Goal: Task Accomplishment & Management: Manage account settings

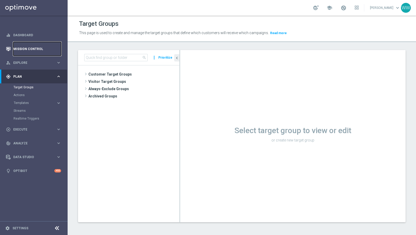
click at [32, 51] on link "Mission Control" at bounding box center [37, 49] width 48 height 14
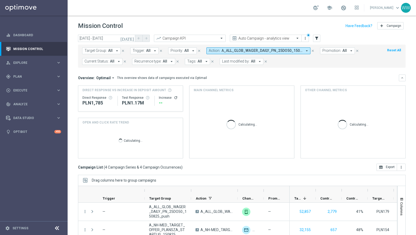
click at [133, 38] on icon "today" at bounding box center [127, 38] width 14 height 5
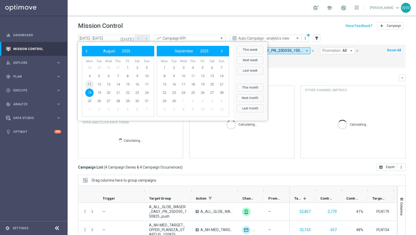
click at [91, 85] on span "11" at bounding box center [89, 84] width 8 height 8
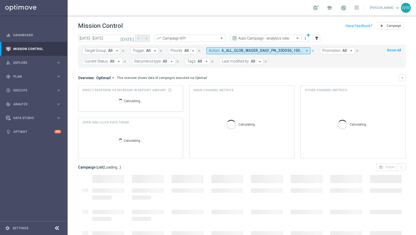
click at [91, 92] on div "Calculating..." at bounding box center [130, 100] width 96 height 17
click at [107, 38] on input "11 Aug 2025 - 11 Aug 2025" at bounding box center [106, 38] width 57 height 7
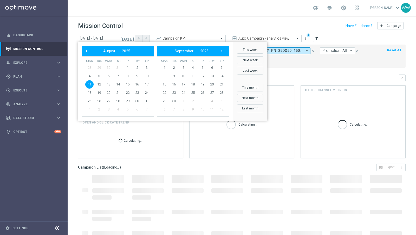
click at [89, 84] on span "11" at bounding box center [89, 84] width 8 height 8
click at [89, 91] on span "18" at bounding box center [89, 92] width 8 height 8
type input "11 Aug 2025 - 18 Aug 2025"
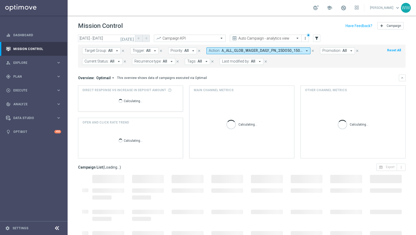
click at [219, 48] on button "Action: A_ALL_GLOB_WAGER_DAILY_PN_25DO50_150825_push, A_NH-MED_TARGET_OFFER_PLA…" at bounding box center [258, 50] width 104 height 7
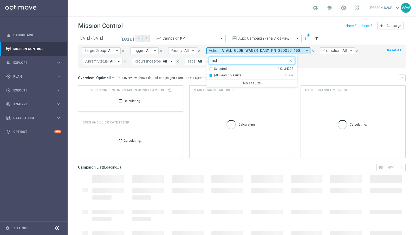
click at [225, 74] on span "(All Search Results)" at bounding box center [228, 75] width 29 height 4
type input "rich"
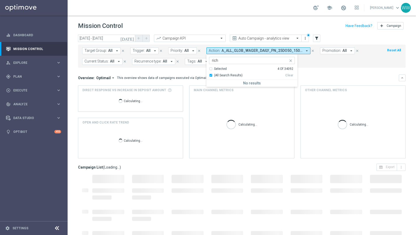
click at [304, 72] on mini-dashboard "Overview: Optimail arrow_drop_down This overview shows data of campaigns execut…" at bounding box center [242, 116] width 328 height 96
click at [238, 48] on button "Action: A_ALL_GLOB_WAGER_DAILY_PN_25DO50_150825_push, A_NH-MED_TARGET_OFFER_PLA…" at bounding box center [258, 50] width 104 height 7
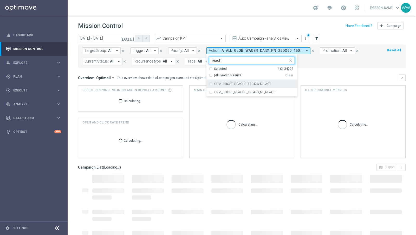
click at [219, 84] on label "CRM_BOOST_REACHE_120423_NL_ACT" at bounding box center [242, 83] width 57 height 3
type input "reach"
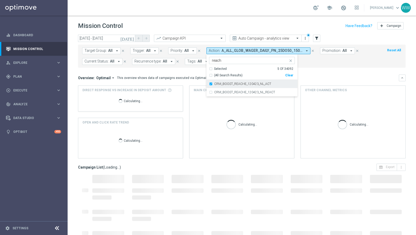
click at [219, 84] on label "CRM_BOOST_REACHE_120423_NL_ACT" at bounding box center [242, 83] width 57 height 3
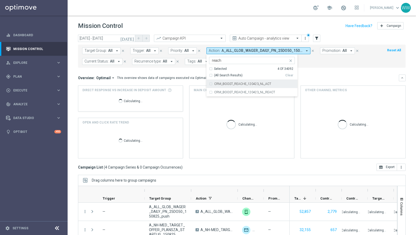
click at [221, 61] on input "reach" at bounding box center [250, 60] width 76 height 4
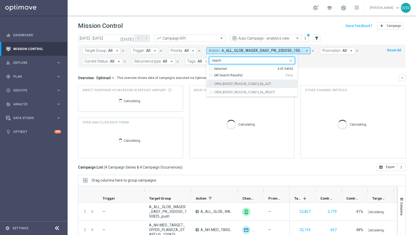
click at [221, 61] on input "reach" at bounding box center [250, 60] width 76 height 4
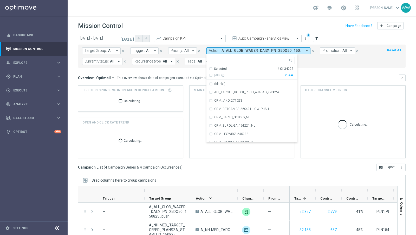
click at [210, 20] on header "Mission Control add Campaign" at bounding box center [242, 25] width 348 height 19
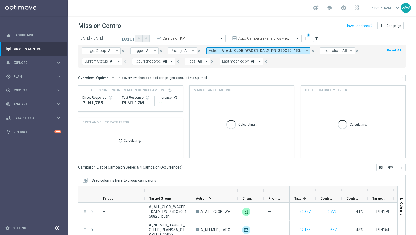
click at [238, 50] on span "A_ALL_GLOB_WAGER_DAILY_PN_25DO50_150825_push, A_NH-MED_TARGET_OFFER_PLANSZA_STA…" at bounding box center [262, 50] width 81 height 4
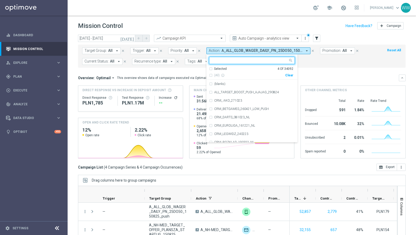
click at [0, 0] on div "Clear" at bounding box center [0, 0] width 0 height 0
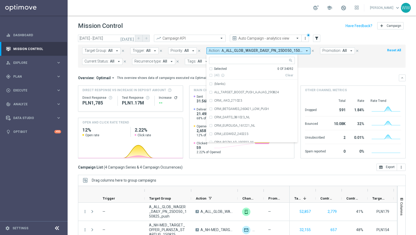
drag, startPoint x: 310, startPoint y: 75, endPoint x: 209, endPoint y: 48, distance: 104.5
click at [310, 75] on div "Overview: Optimail arrow_drop_down This overview shows data of campaigns execut…" at bounding box center [238, 77] width 321 height 5
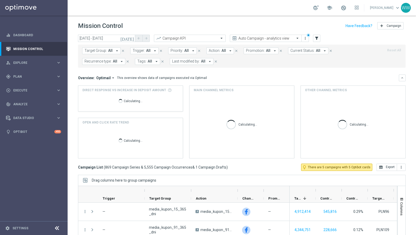
click at [209, 51] on span "Action:" at bounding box center [214, 50] width 11 height 4
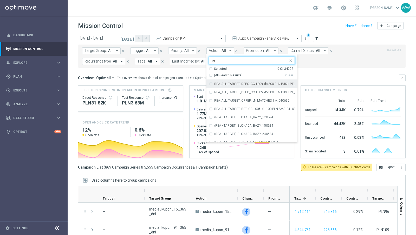
type input "r"
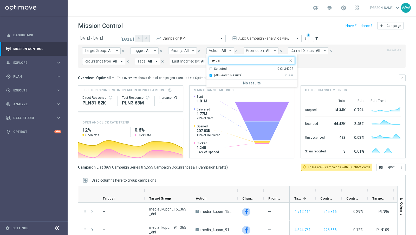
type input "expan"
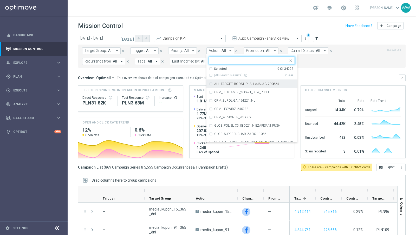
type input "e"
type input "r"
type input "d"
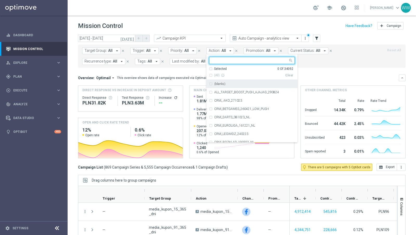
type input "d"
type input "r"
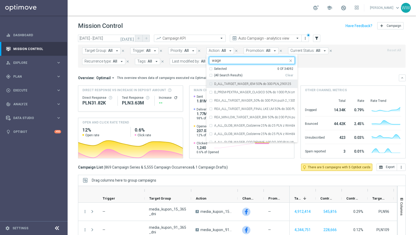
type input "wager"
click at [236, 85] on div "A_HIGH_AUTO_WAGER_BG_RE_50do40_14d" at bounding box center [252, 84] width 86 height 8
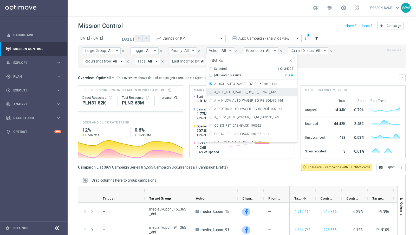
click at [236, 91] on label "A_MED_AUTO_WAGER_BG_RE_50do20_14d" at bounding box center [245, 91] width 62 height 3
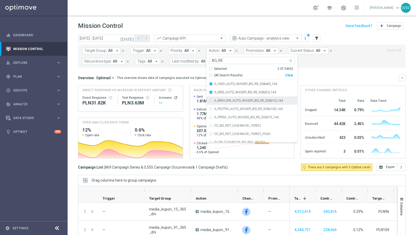
click at [236, 101] on label "A_MIN-LOW_AUTO_WAGER_BG_RE_50do10_14d" at bounding box center [248, 100] width 69 height 3
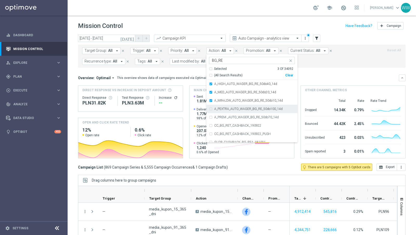
click at [236, 109] on label "A_PEXTRA_AUTO_WAGER_BG_RE_50do100_14d" at bounding box center [248, 108] width 68 height 3
click at [212, 60] on input "BG_RE" at bounding box center [250, 60] width 76 height 4
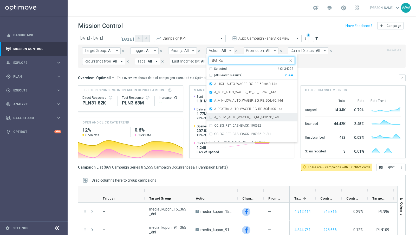
click at [220, 119] on div "A_PREM _AUTO_WAGER_BG_RE_50do70_14d" at bounding box center [252, 117] width 86 height 8
click at [219, 63] on div "Selected 5 of 34092 BG_RE" at bounding box center [252, 60] width 86 height 7
click at [218, 62] on input "BG_RE" at bounding box center [250, 60] width 76 height 4
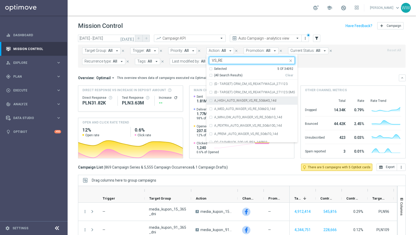
scroll to position [5, 0]
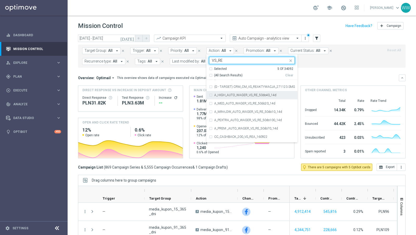
click at [218, 98] on div "A_HIGH_AUTO_WAGER_VS_RE_50do40_14d" at bounding box center [252, 95] width 86 height 8
type input "VS_RE"
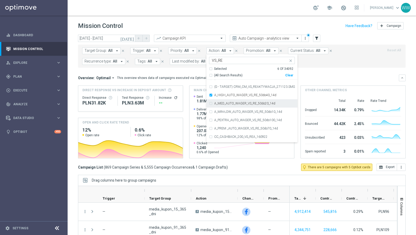
click at [218, 103] on label "A_MED_AUTO_WAGER_VS_RE_50do20_14d" at bounding box center [244, 103] width 61 height 3
click at [218, 110] on label "A_MIN-LOW_AUTO_WAGER_VS_RE_50do10_14d" at bounding box center [248, 111] width 68 height 3
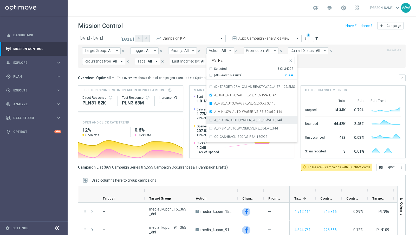
click at [218, 118] on label "A_PEXTRA_AUTO_WAGER_VS_RE_50do100_14d" at bounding box center [248, 119] width 68 height 3
click at [239, 129] on label "A_PREM _AUTO_WAGER_VS_RE_50do70_14d" at bounding box center [246, 128] width 64 height 3
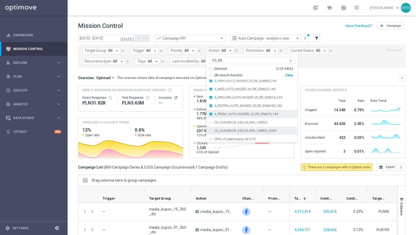
scroll to position [21, 0]
click at [322, 64] on div "Target Group: All arrow_drop_down close Trigger: All arrow_drop_down close Prio…" at bounding box center [242, 55] width 328 height 23
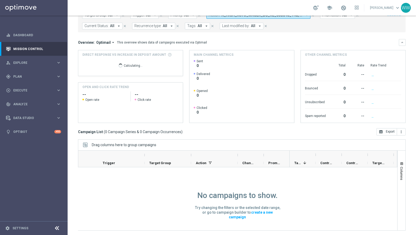
scroll to position [0, 0]
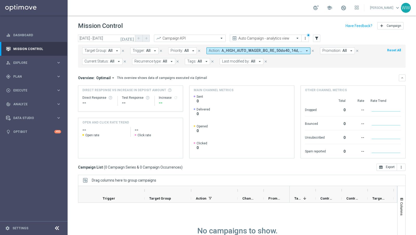
click at [130, 39] on icon "today" at bounding box center [127, 38] width 14 height 5
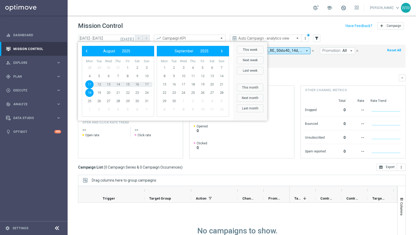
click at [87, 86] on span "11" at bounding box center [89, 84] width 8 height 8
click at [129, 92] on span "22" at bounding box center [128, 92] width 8 height 8
type input "11 Aug 2025 - 22 Aug 2025"
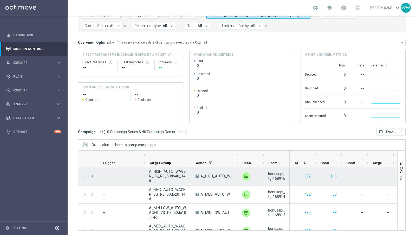
click at [86, 174] on icon "more_vert" at bounding box center [85, 175] width 5 height 5
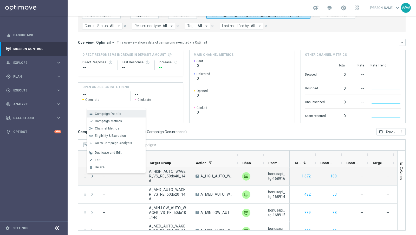
click at [106, 114] on span "Campaign Details" at bounding box center [108, 114] width 26 height 4
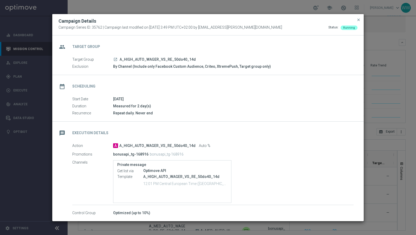
click at [115, 57] on div "launch A_HIGH_AUTO_WAGER_VS_RE_50do40_14d" at bounding box center [233, 59] width 241 height 5
click at [115, 60] on icon "launch" at bounding box center [115, 59] width 4 height 4
click at [357, 18] on span "close" at bounding box center [358, 20] width 4 height 4
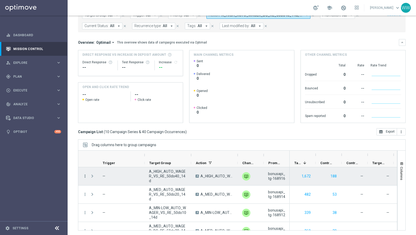
click at [83, 174] on icon "more_vert" at bounding box center [85, 175] width 5 height 5
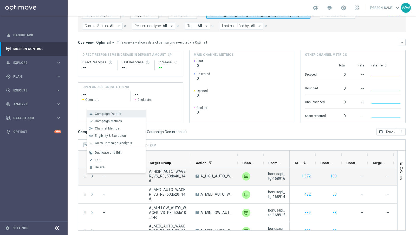
click at [108, 115] on span "Campaign Details" at bounding box center [108, 114] width 26 height 4
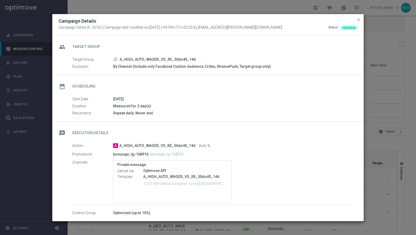
click at [140, 213] on div "Optimized (up to 10%)" at bounding box center [233, 212] width 241 height 5
click at [358, 20] on span "close" at bounding box center [358, 20] width 4 height 4
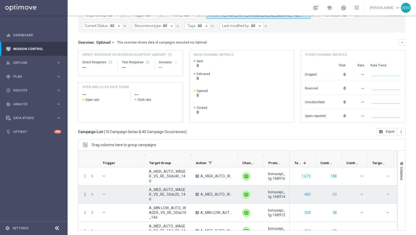
click at [83, 195] on icon "more_vert" at bounding box center [85, 194] width 5 height 5
click at [101, 134] on div "list Campaign Details" at bounding box center [116, 131] width 59 height 7
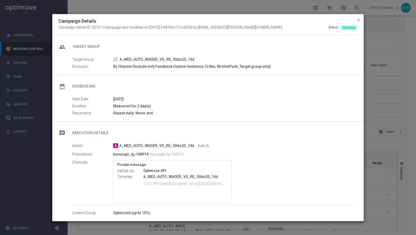
click at [150, 182] on p "12:01 PM Central European Time (Warsaw) (UTC +02:00)" at bounding box center [185, 182] width 84 height 5
click at [145, 183] on p "12:01 PM Central European Time (Warsaw) (UTC +02:00)" at bounding box center [185, 182] width 84 height 5
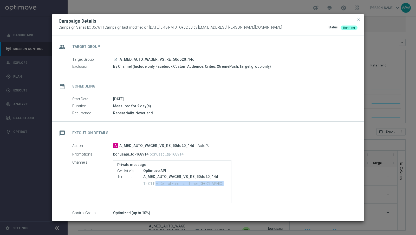
click at [145, 183] on p "12:01 PM Central European Time (Warsaw) (UTC +02:00)" at bounding box center [185, 182] width 84 height 5
click at [361, 19] on div "Campaign Details Campaign Series ID: 35761 | Campaign last modified on 18 Aug 2…" at bounding box center [207, 24] width 311 height 21
click at [359, 19] on span "close" at bounding box center [358, 20] width 4 height 4
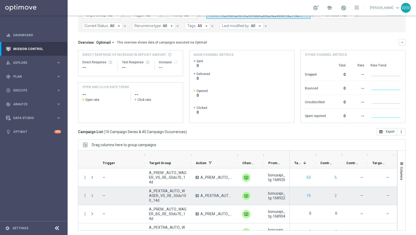
scroll to position [112, 0]
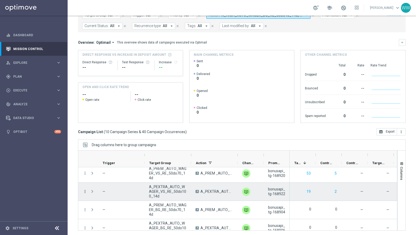
click at [85, 189] on icon "more_vert" at bounding box center [85, 191] width 5 height 5
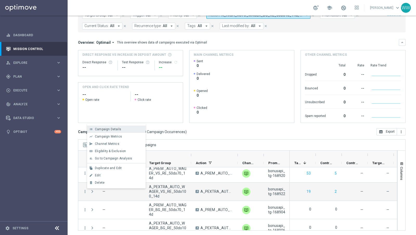
click at [111, 129] on span "Campaign Details" at bounding box center [108, 129] width 26 height 4
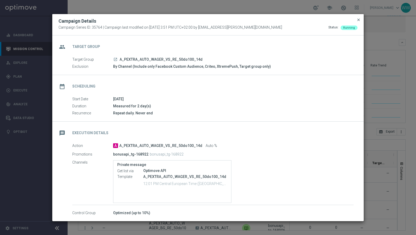
click at [359, 18] on span "close" at bounding box center [358, 20] width 4 height 4
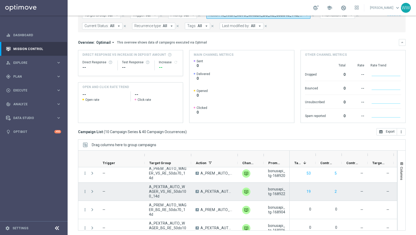
scroll to position [119, 0]
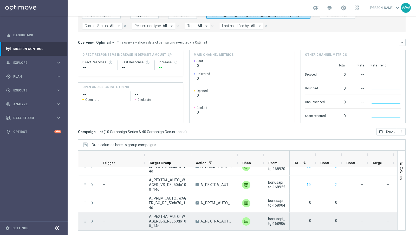
click at [87, 219] on icon "more_vert" at bounding box center [85, 220] width 5 height 5
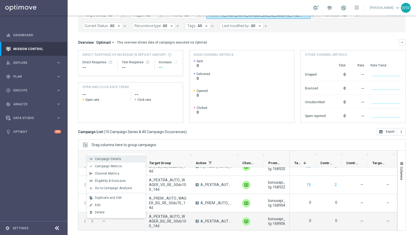
click at [119, 159] on span "Campaign Details" at bounding box center [108, 159] width 26 height 4
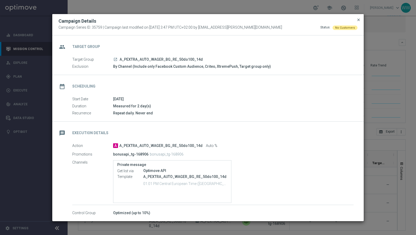
click at [360, 21] on span "close" at bounding box center [358, 20] width 4 height 4
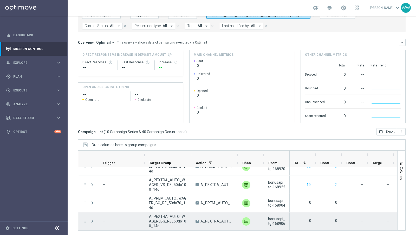
scroll to position [0, 0]
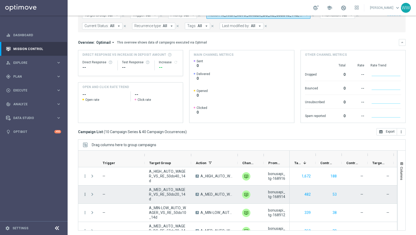
click at [85, 192] on icon "more_vert" at bounding box center [85, 194] width 5 height 5
click at [108, 133] on span "Campaign Details" at bounding box center [108, 132] width 26 height 4
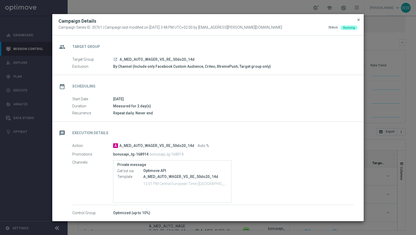
click at [359, 20] on span "close" at bounding box center [358, 20] width 4 height 4
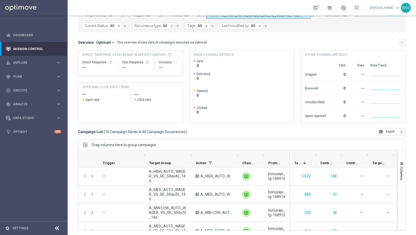
click at [83, 131] on h3 "Campaign List ( 10 Campaign Series & 40 Campaign Occurrences )" at bounding box center [132, 131] width 109 height 5
click at [122, 131] on span "10 Campaign Series & 40 Campaign Occurrences" at bounding box center [145, 131] width 80 height 5
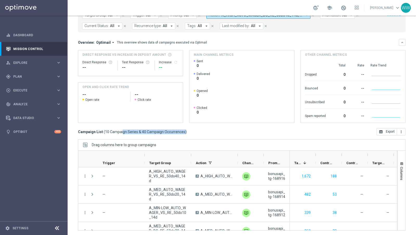
click at [122, 131] on span "10 Campaign Series & 40 Campaign Occurrences" at bounding box center [145, 131] width 80 height 5
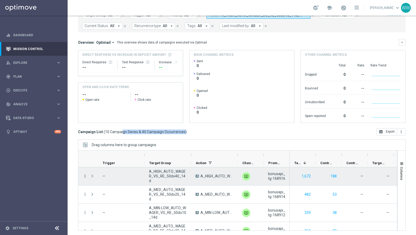
click at [86, 174] on icon "more_vert" at bounding box center [85, 175] width 5 height 5
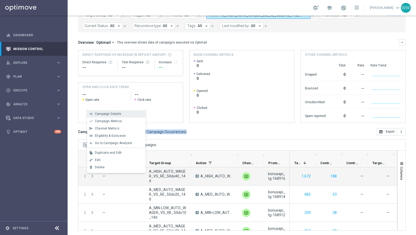
click at [106, 111] on div "list Campaign Details" at bounding box center [116, 113] width 59 height 7
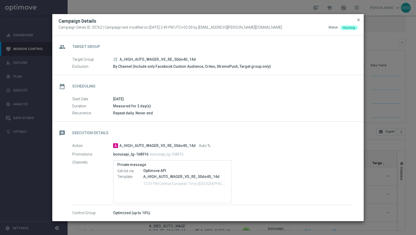
click at [361, 21] on span "close" at bounding box center [358, 20] width 4 height 4
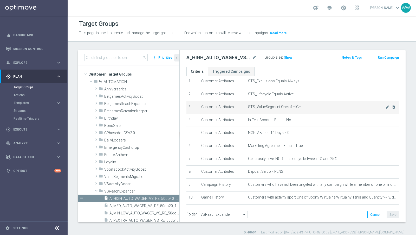
scroll to position [22, 0]
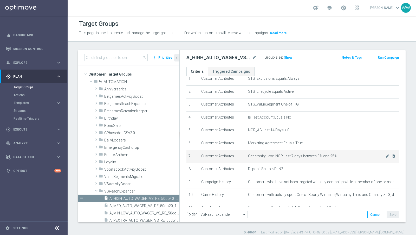
click at [296, 156] on span "Generosity Level NGR Last 7 days between 0% and 25%" at bounding box center [316, 156] width 137 height 4
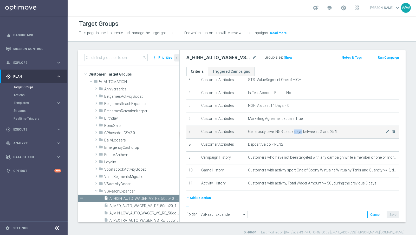
scroll to position [48, 0]
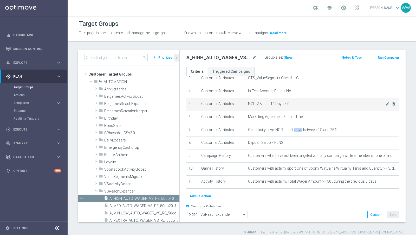
click at [273, 101] on span "NGR_AB Last 14 Days > 0" at bounding box center [316, 103] width 137 height 4
click at [262, 102] on span "NGR_AB Last 14 Days > 0" at bounding box center [316, 103] width 137 height 4
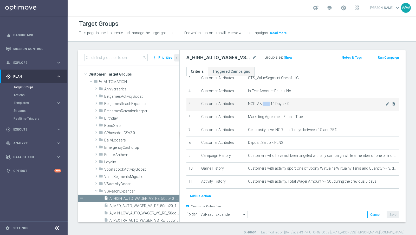
click at [262, 102] on span "NGR_AB Last 14 Days > 0" at bounding box center [316, 103] width 137 height 4
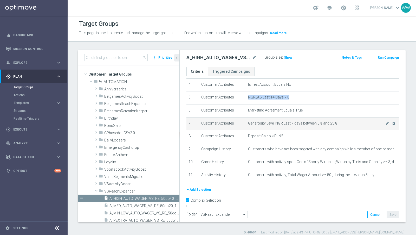
scroll to position [56, 0]
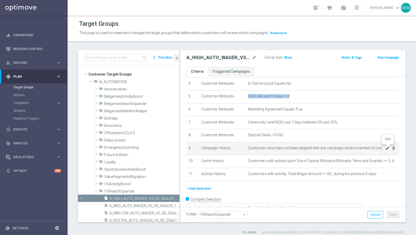
click at [386, 146] on icon "mode_edit" at bounding box center [387, 148] width 4 height 4
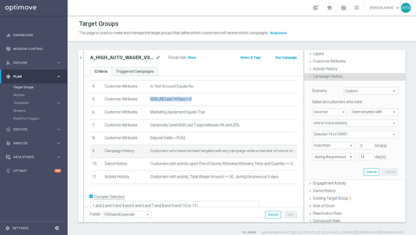
scroll to position [21, 0]
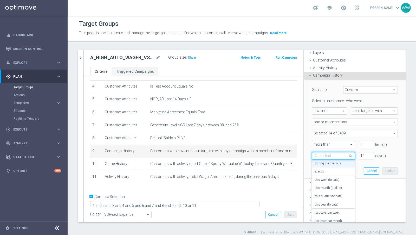
click at [340, 155] on input "text" at bounding box center [328, 155] width 27 height 5
click at [309, 143] on div "more than more than arrow_drop_down search" at bounding box center [331, 144] width 47 height 7
click at [326, 133] on span at bounding box center [354, 133] width 85 height 7
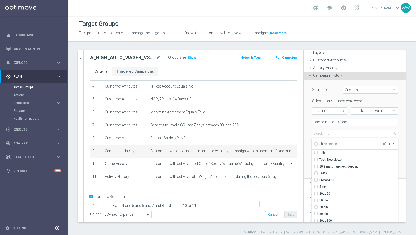
click at [318, 143] on div "Show Selected" at bounding box center [326, 143] width 24 height 7
click at [315, 143] on input "Show Selected" at bounding box center [315, 144] width 3 height 3
checkbox input "true"
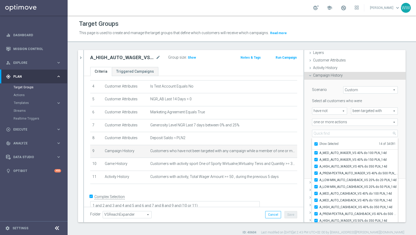
scroll to position [23, 0]
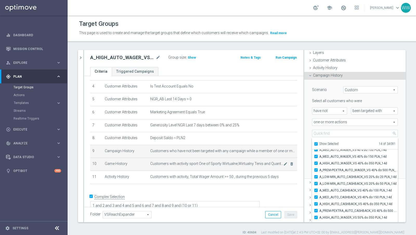
click at [257, 163] on span "Customers with activity sport One of Sporty Wirtualne,Wirtualny Tenis and Quant…" at bounding box center [216, 163] width 133 height 4
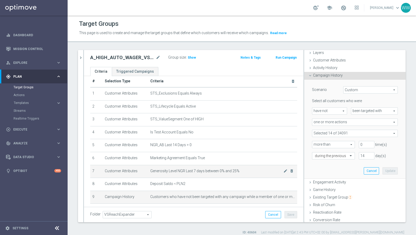
scroll to position [0, 0]
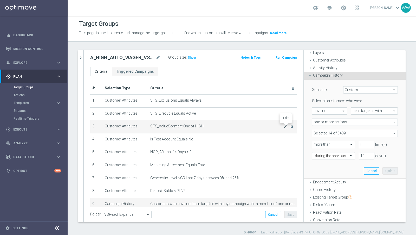
click at [285, 125] on icon "mode_edit" at bounding box center [285, 126] width 4 height 4
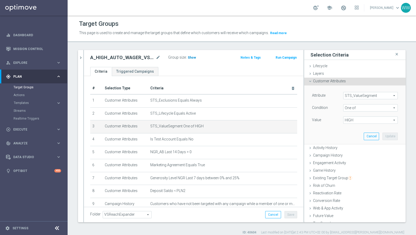
click at [191, 57] on span "Show" at bounding box center [192, 58] width 8 height 4
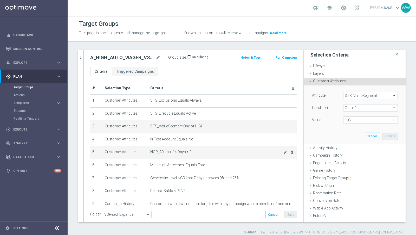
scroll to position [29, 0]
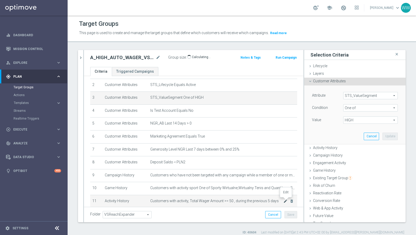
click at [285, 199] on icon "mode_edit" at bounding box center [285, 201] width 4 height 4
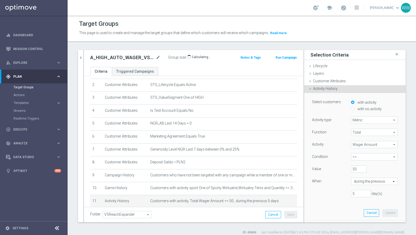
scroll to position [7, 0]
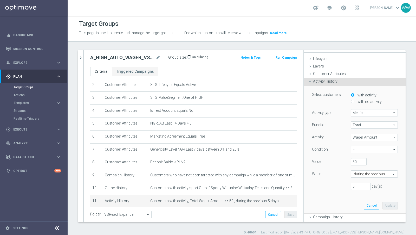
click at [328, 79] on span "Activity History" at bounding box center [325, 81] width 24 height 4
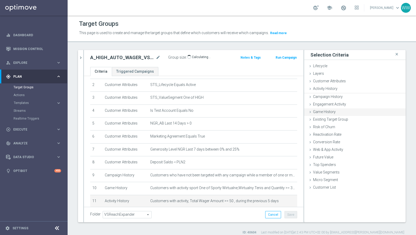
scroll to position [4, 0]
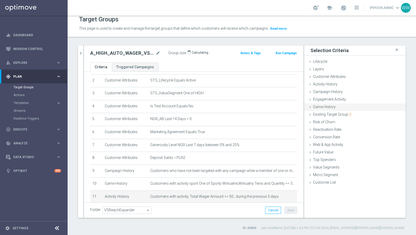
click at [324, 107] on span "Game History" at bounding box center [324, 107] width 23 height 4
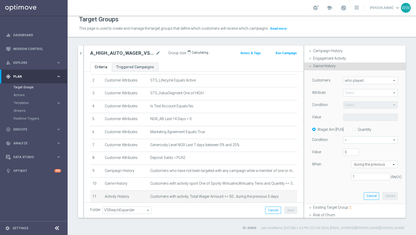
scroll to position [42, 0]
click at [355, 92] on span at bounding box center [370, 91] width 54 height 7
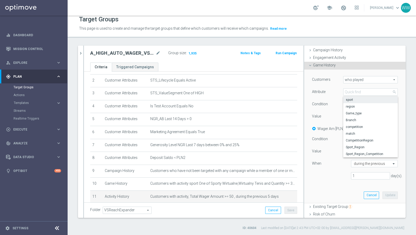
click at [358, 100] on span "sport" at bounding box center [370, 100] width 49 height 4
type input "sport"
type input "Equals"
click at [351, 116] on span at bounding box center [370, 116] width 54 height 7
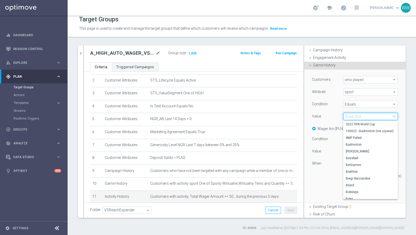
click at [351, 116] on input "search" at bounding box center [370, 116] width 55 height 7
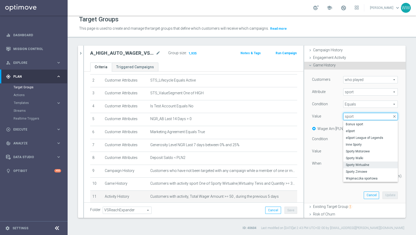
type input "sport"
click at [359, 164] on span "Sporty Wirtualne" at bounding box center [370, 165] width 49 height 4
type input "Sporty Wirtualne"
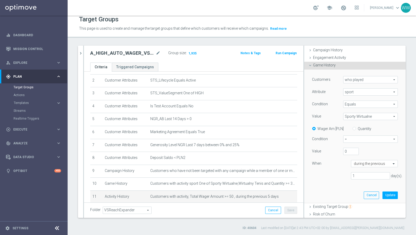
click at [362, 127] on label "Quantity" at bounding box center [365, 128] width 14 height 5
click at [357, 127] on input "Quantity" at bounding box center [355, 127] width 3 height 3
radio input "true"
click at [332, 127] on label "Wager Am [PLN]" at bounding box center [330, 128] width 26 height 5
click at [317, 127] on input "Wager Am [PLN]" at bounding box center [314, 127] width 3 height 3
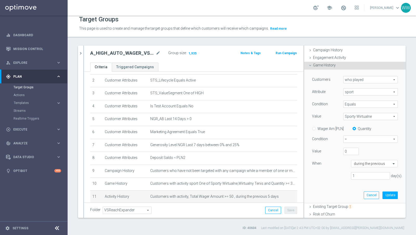
radio input "true"
click at [352, 139] on span "=" at bounding box center [370, 138] width 54 height 7
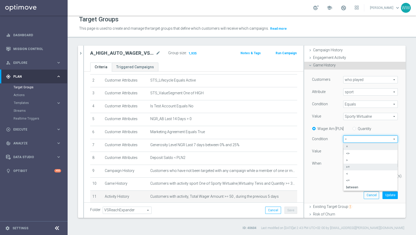
click at [352, 168] on label ">=" at bounding box center [370, 166] width 54 height 7
type input ">="
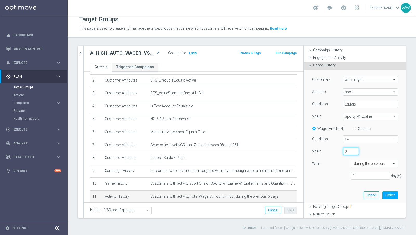
click at [347, 149] on input "0" at bounding box center [351, 150] width 16 height 7
type input "50"
click at [361, 173] on input "1" at bounding box center [370, 175] width 39 height 7
type input "5"
click at [331, 177] on div "5 day(s)." at bounding box center [355, 176] width 94 height 8
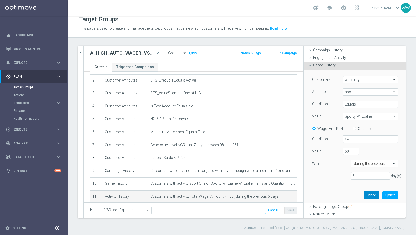
click at [366, 197] on button "Cancel" at bounding box center [371, 194] width 15 height 7
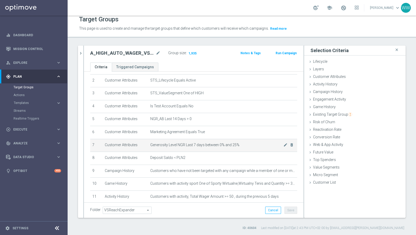
scroll to position [53, 0]
